Goal: Use online tool/utility: Utilize a website feature to perform a specific function

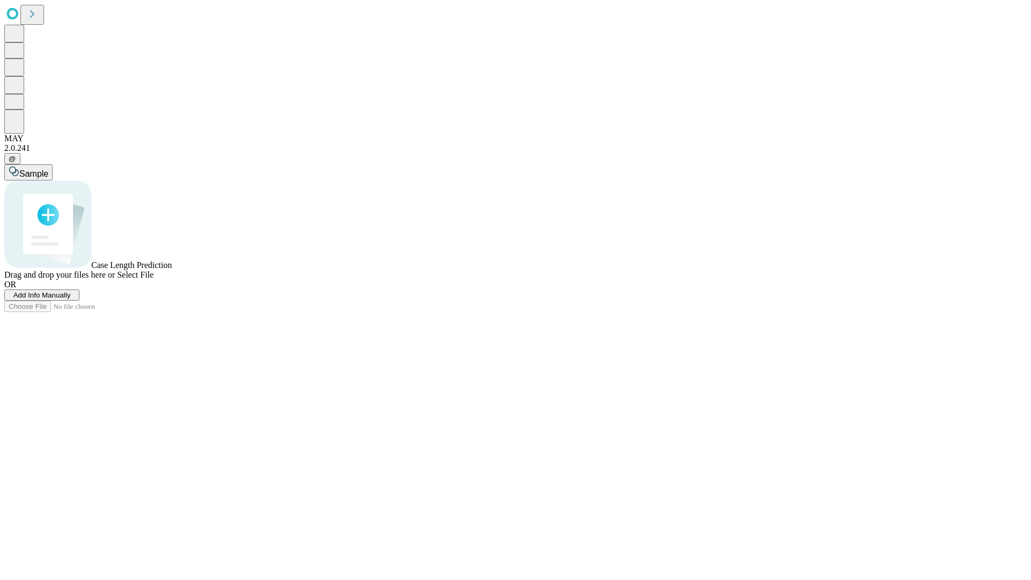
click at [71, 299] on span "Add Info Manually" at bounding box center [41, 295] width 57 height 8
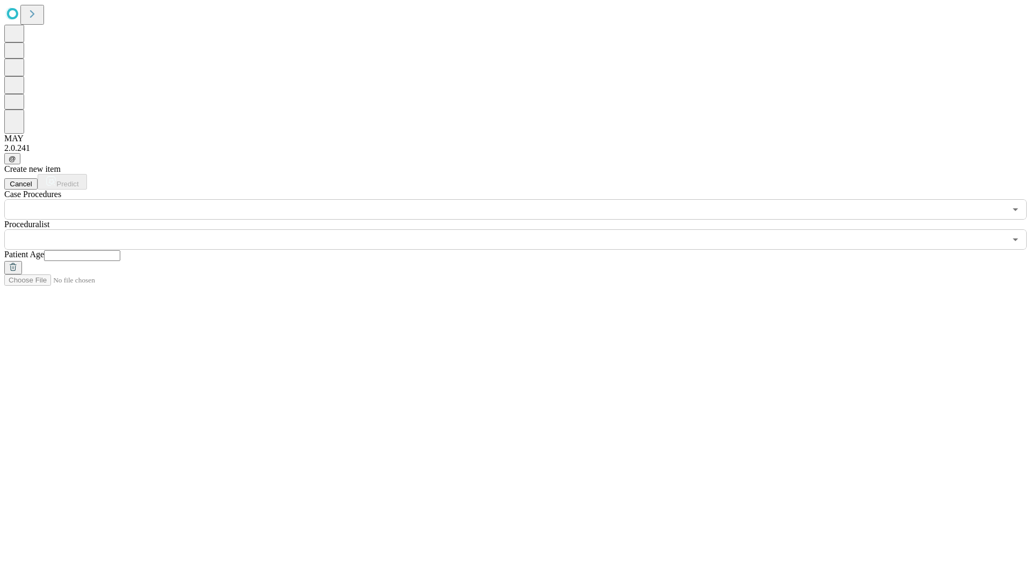
click at [120, 250] on input "text" at bounding box center [82, 255] width 76 height 11
type input "**"
click at [523, 229] on input "text" at bounding box center [505, 239] width 1002 height 20
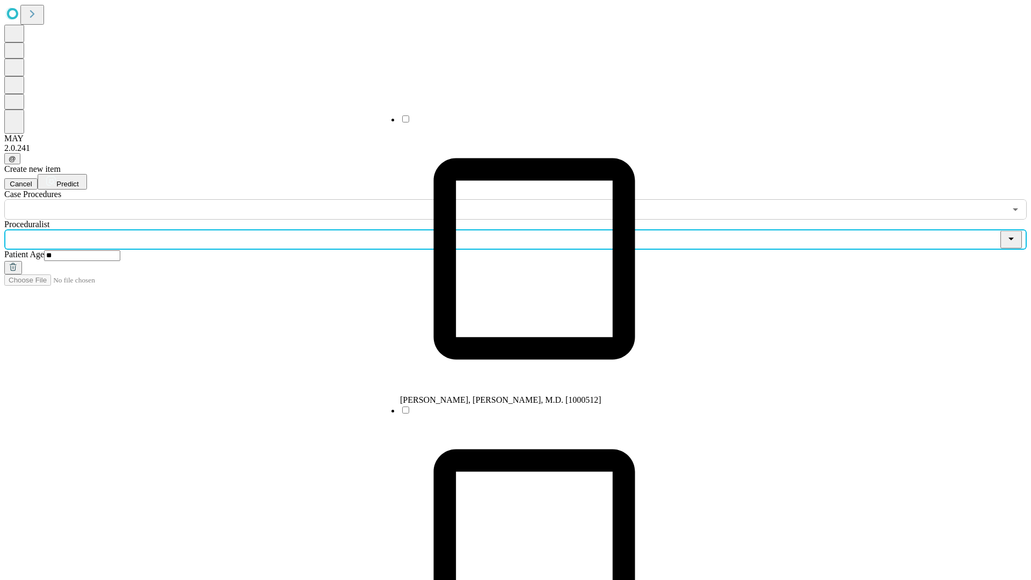
click at [524, 123] on li "[PERSON_NAME], [PERSON_NAME], M.D. [1000512]" at bounding box center [534, 259] width 269 height 291
click at [226, 199] on input "text" at bounding box center [505, 209] width 1002 height 20
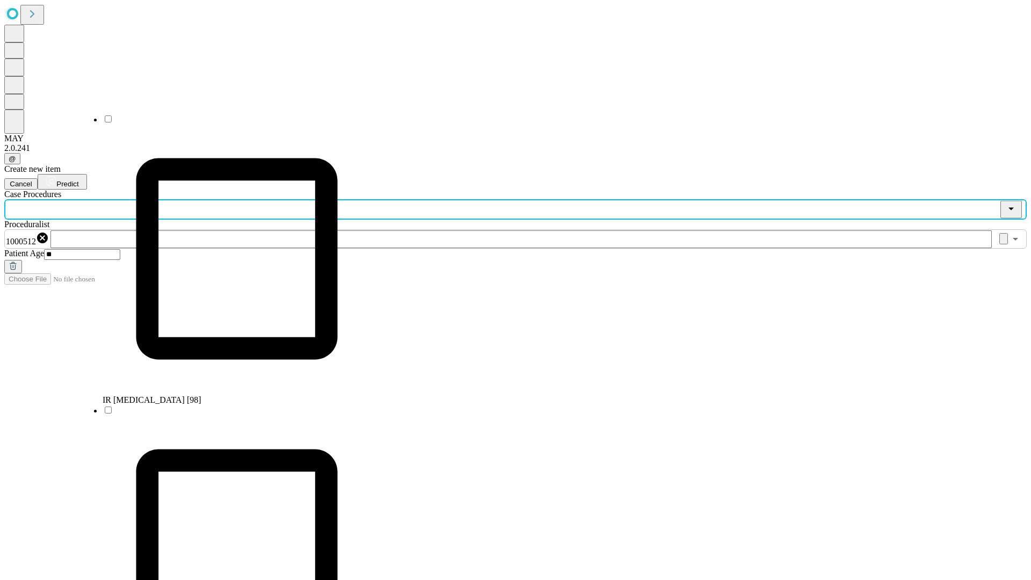
click at [226, 123] on li "IR [MEDICAL_DATA] [98]" at bounding box center [237, 259] width 269 height 291
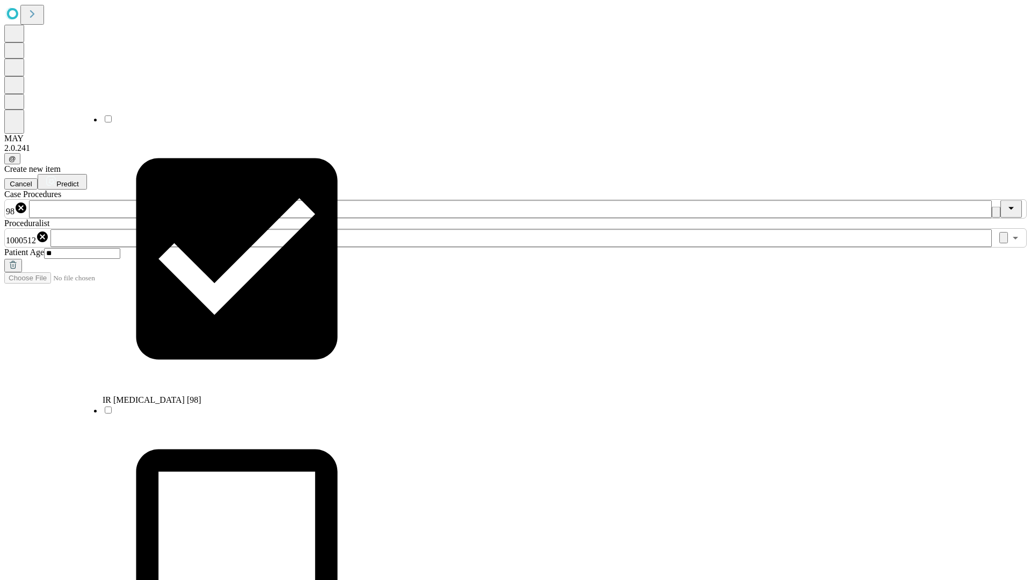
click at [78, 180] on span "Predict" at bounding box center [67, 184] width 22 height 8
